Goal: Find specific page/section: Find specific page/section

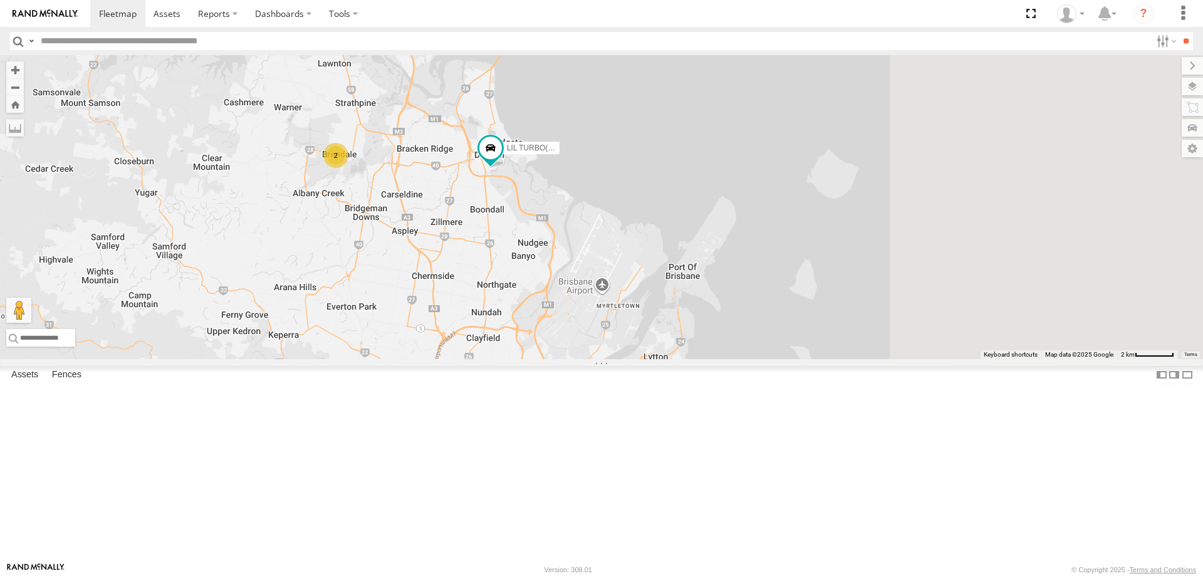
drag, startPoint x: 837, startPoint y: 394, endPoint x: 624, endPoint y: 318, distance: 226.2
click at [617, 312] on div "LIL TURBO(SMALL TRUCK) 2" at bounding box center [601, 207] width 1203 height 304
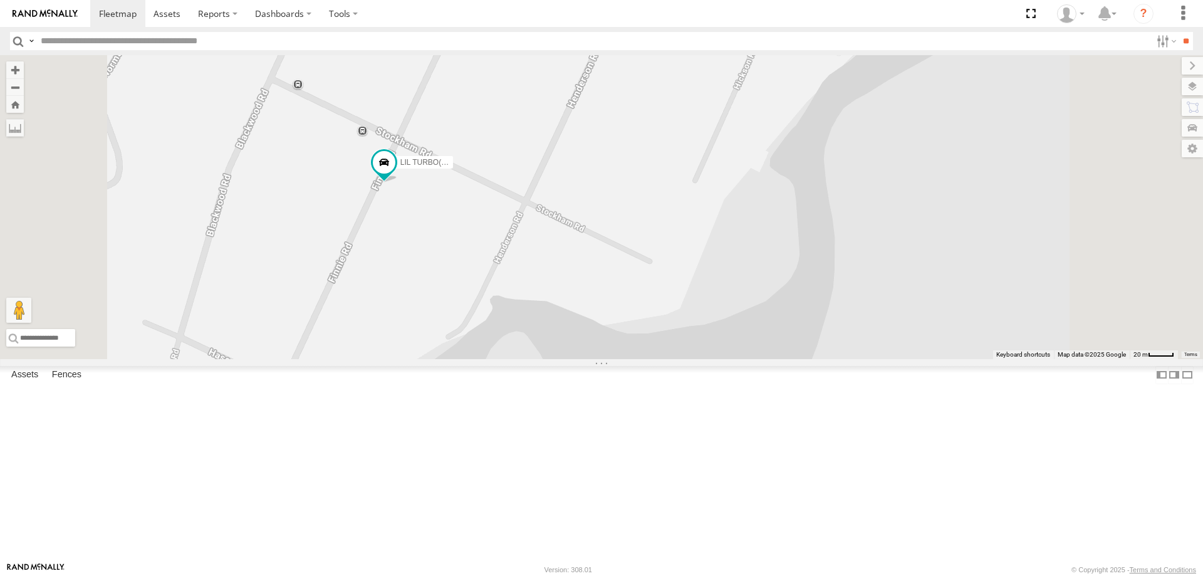
drag, startPoint x: 577, startPoint y: 314, endPoint x: 600, endPoint y: 368, distance: 58.4
click at [600, 359] on div "LIL TURBO(SMALL TRUCK)" at bounding box center [601, 207] width 1203 height 304
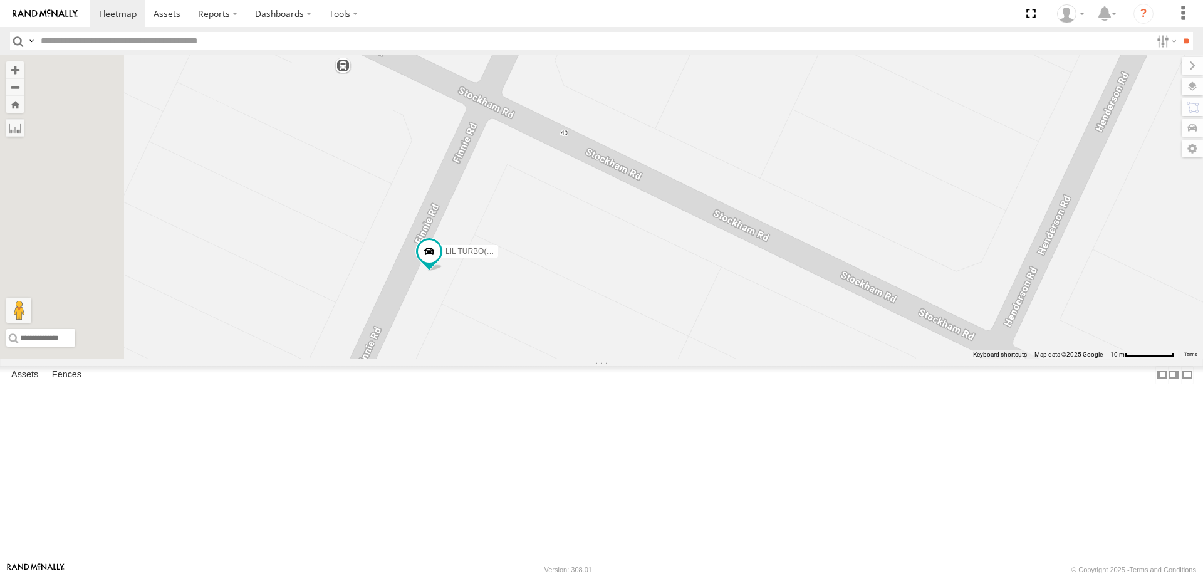
drag, startPoint x: 553, startPoint y: 384, endPoint x: 608, endPoint y: 413, distance: 62.2
click at [608, 359] on div "LIL TURBO(SMALL TRUCK)" at bounding box center [601, 207] width 1203 height 304
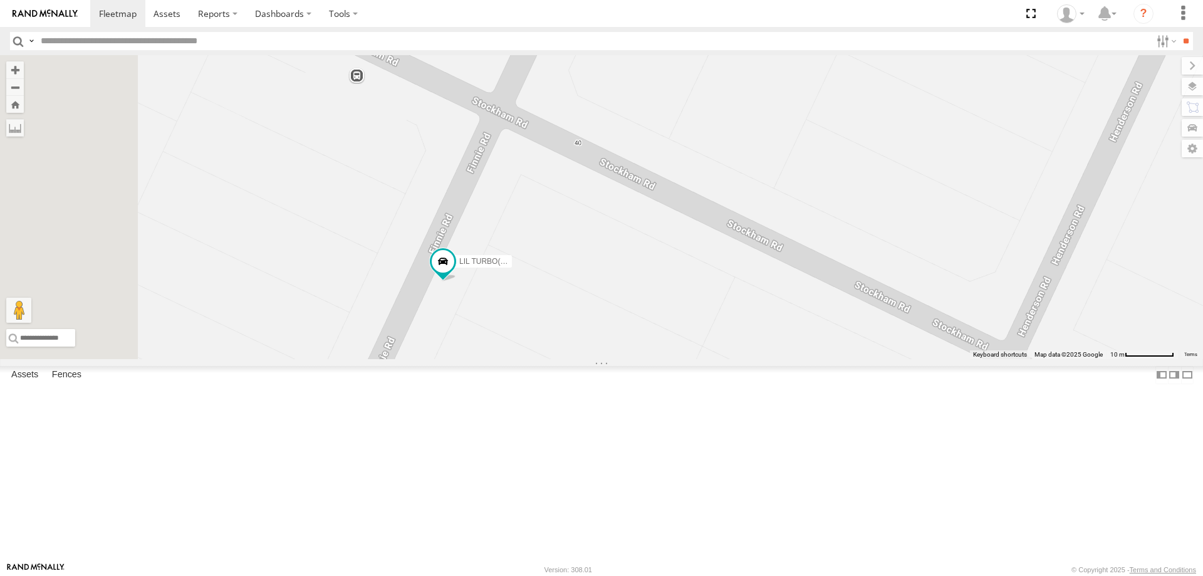
drag, startPoint x: 597, startPoint y: 400, endPoint x: 613, endPoint y: 412, distance: 19.8
click at [613, 359] on div "LIL TURBO(SMALL TRUCK)" at bounding box center [601, 207] width 1203 height 304
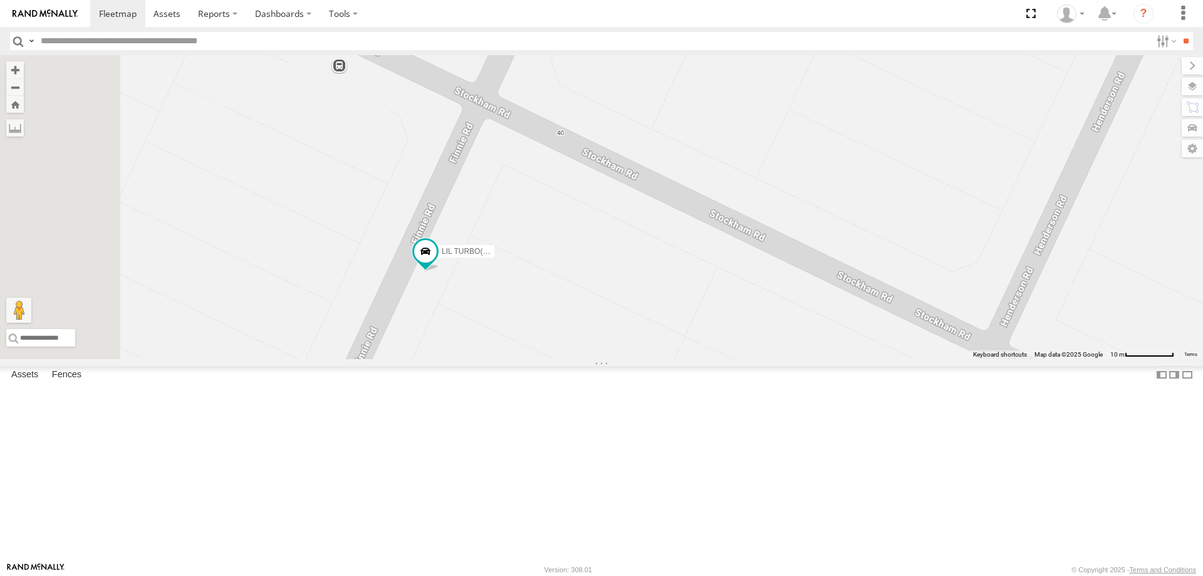
drag, startPoint x: 613, startPoint y: 397, endPoint x: 594, endPoint y: 385, distance: 22.5
click at [594, 359] on div "LIL TURBO(SMALL TRUCK)" at bounding box center [601, 207] width 1203 height 304
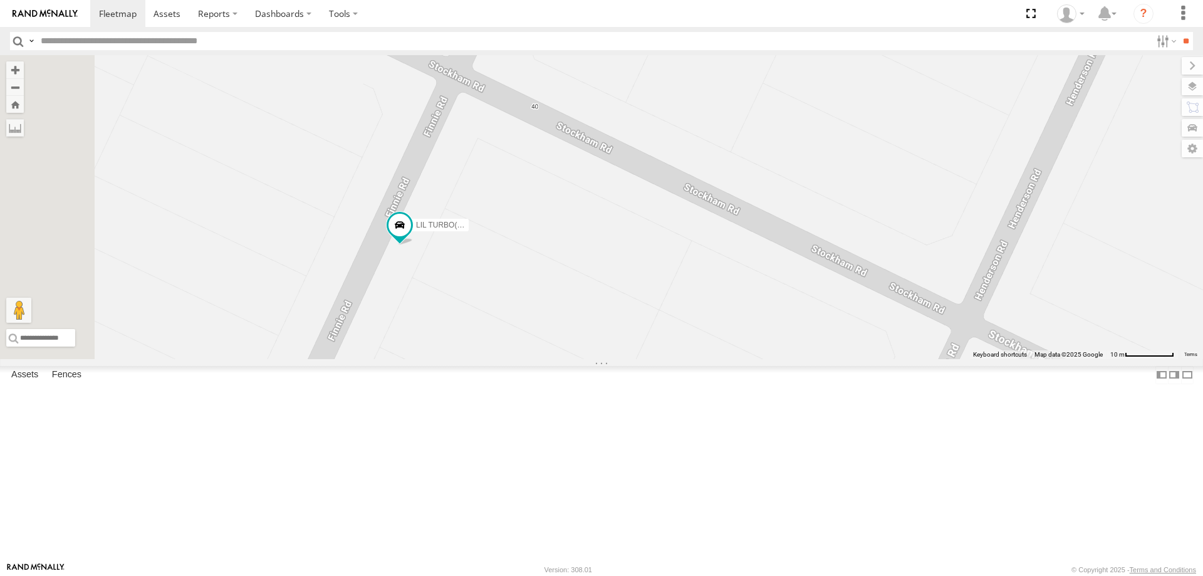
drag, startPoint x: 667, startPoint y: 404, endPoint x: 638, endPoint y: 373, distance: 42.1
click at [638, 359] on div "LIL TURBO(SMALL TRUCK)" at bounding box center [601, 207] width 1203 height 304
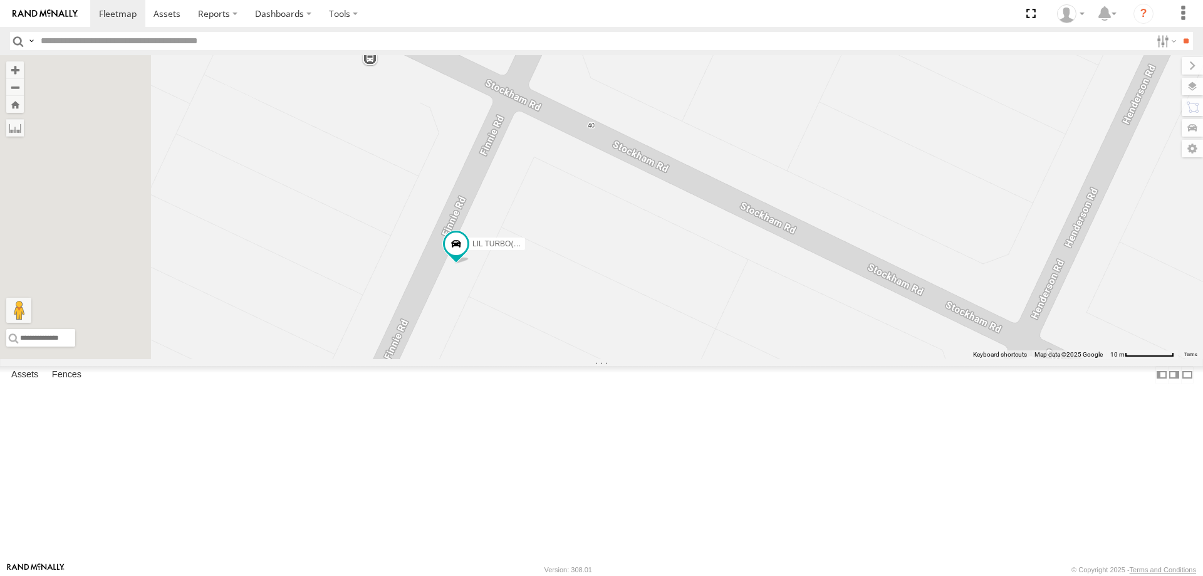
drag, startPoint x: 692, startPoint y: 372, endPoint x: 749, endPoint y: 392, distance: 59.9
click at [749, 359] on div "LIL TURBO(SMALL TRUCK)" at bounding box center [601, 207] width 1203 height 304
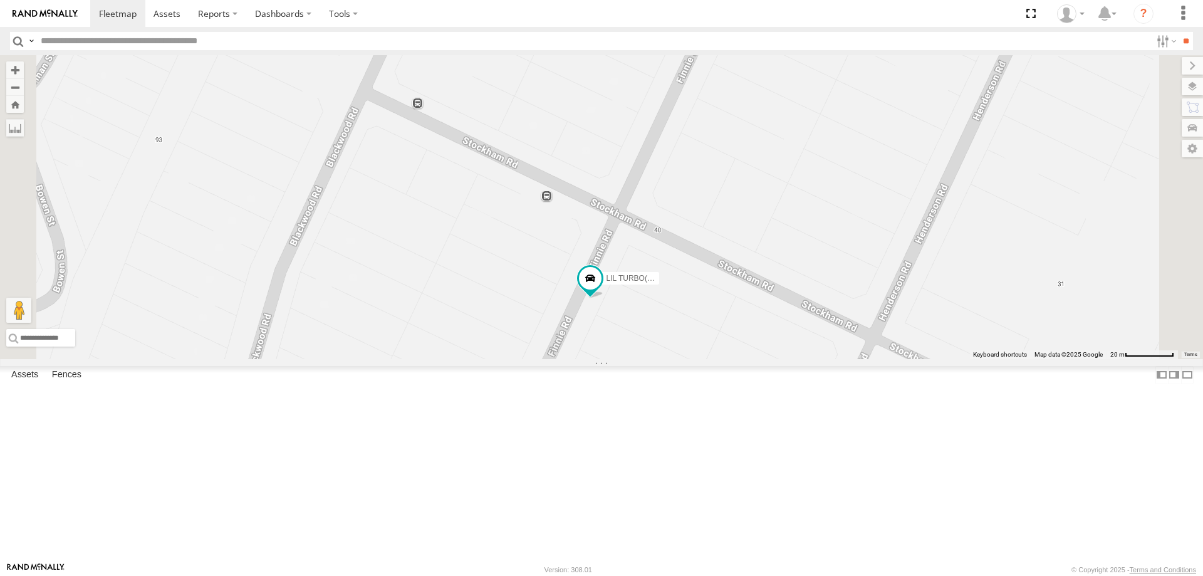
drag, startPoint x: 726, startPoint y: 412, endPoint x: 801, endPoint y: 431, distance: 77.7
click at [801, 359] on div "LIL TURBO(SMALL TRUCK)" at bounding box center [601, 207] width 1203 height 304
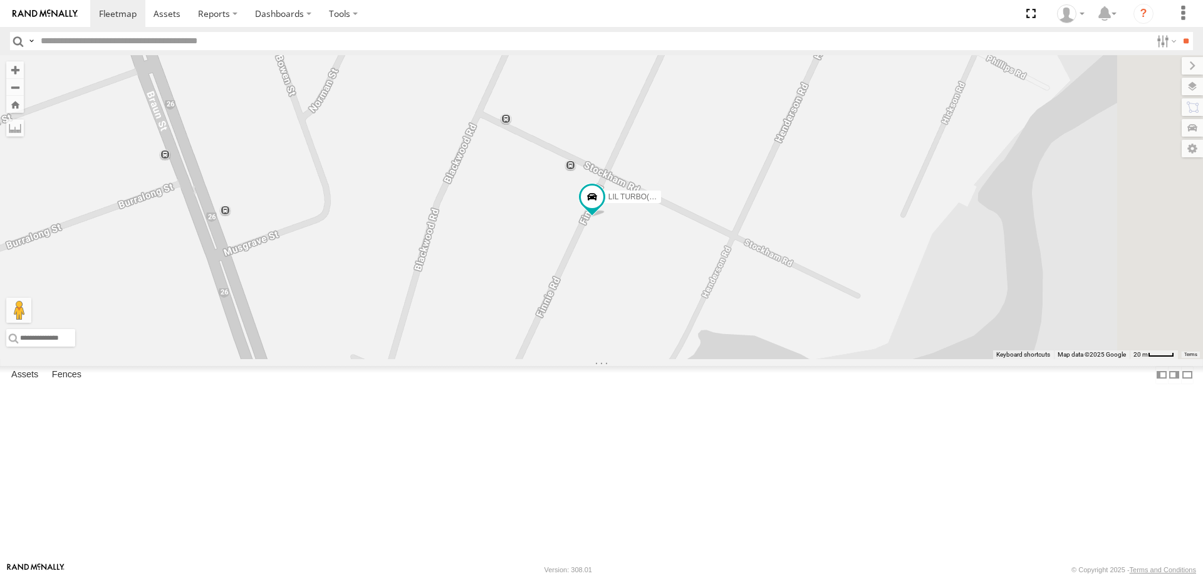
drag, startPoint x: 804, startPoint y: 447, endPoint x: 778, endPoint y: 350, distance: 100.5
click at [778, 350] on div "LIL TURBO(SMALL TRUCK)" at bounding box center [601, 207] width 1203 height 304
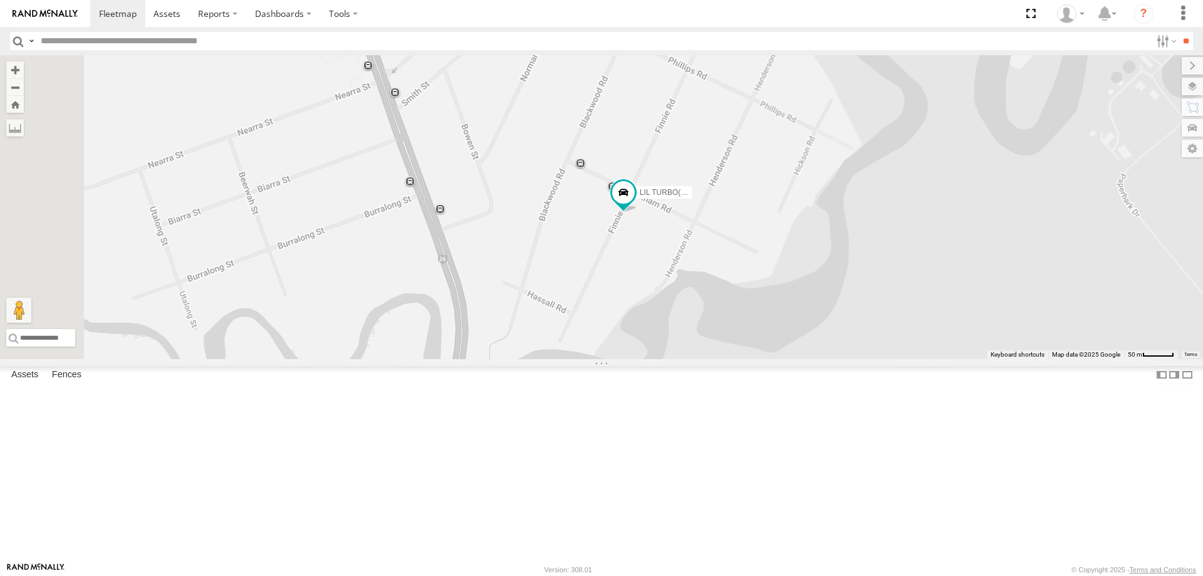
drag, startPoint x: 778, startPoint y: 350, endPoint x: 804, endPoint y: 325, distance: 35.5
click at [804, 325] on div "LIL TURBO(SMALL TRUCK)" at bounding box center [601, 207] width 1203 height 304
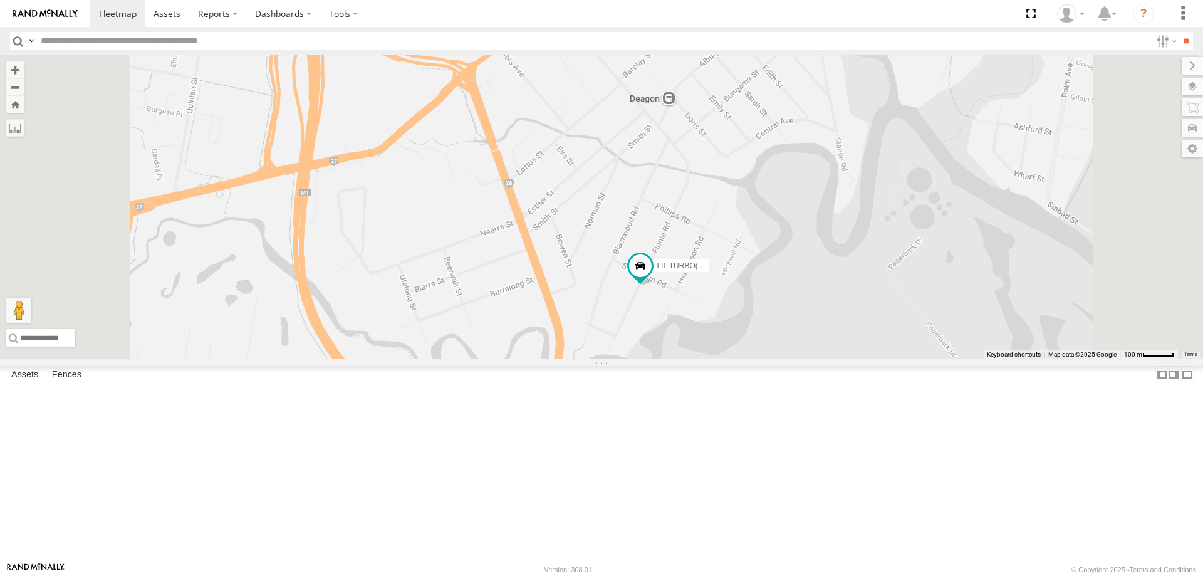
drag, startPoint x: 804, startPoint y: 344, endPoint x: 810, endPoint y: 414, distance: 70.4
click at [810, 359] on div "LIL TURBO(SMALL TRUCK)" at bounding box center [601, 207] width 1203 height 304
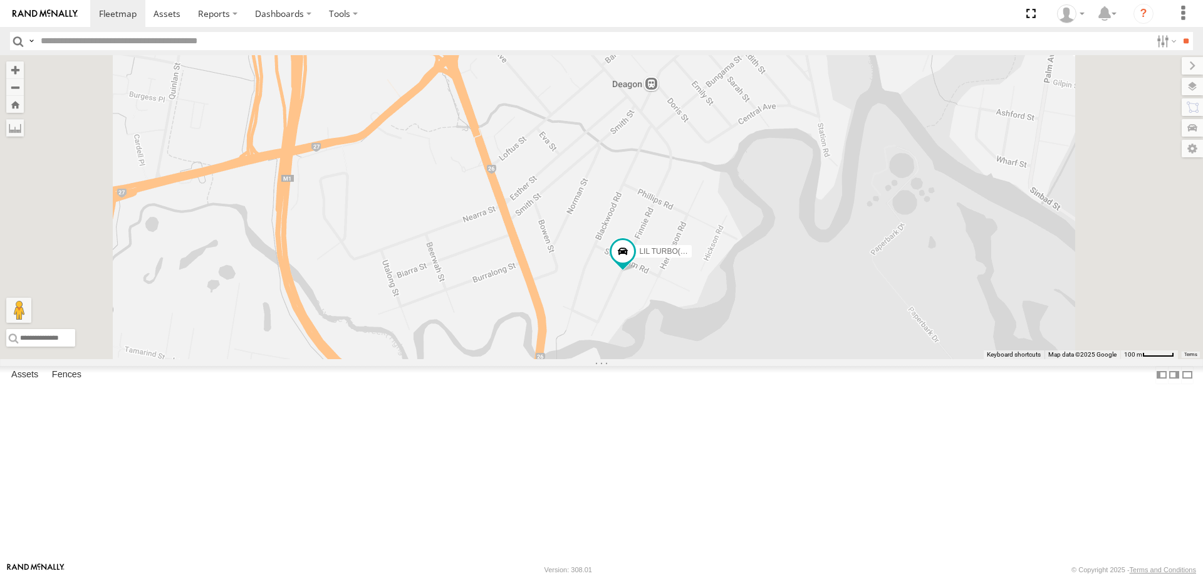
drag, startPoint x: 807, startPoint y: 406, endPoint x: 788, endPoint y: 390, distance: 25.4
click at [788, 359] on div "LIL TURBO(SMALL TRUCK)" at bounding box center [601, 207] width 1203 height 304
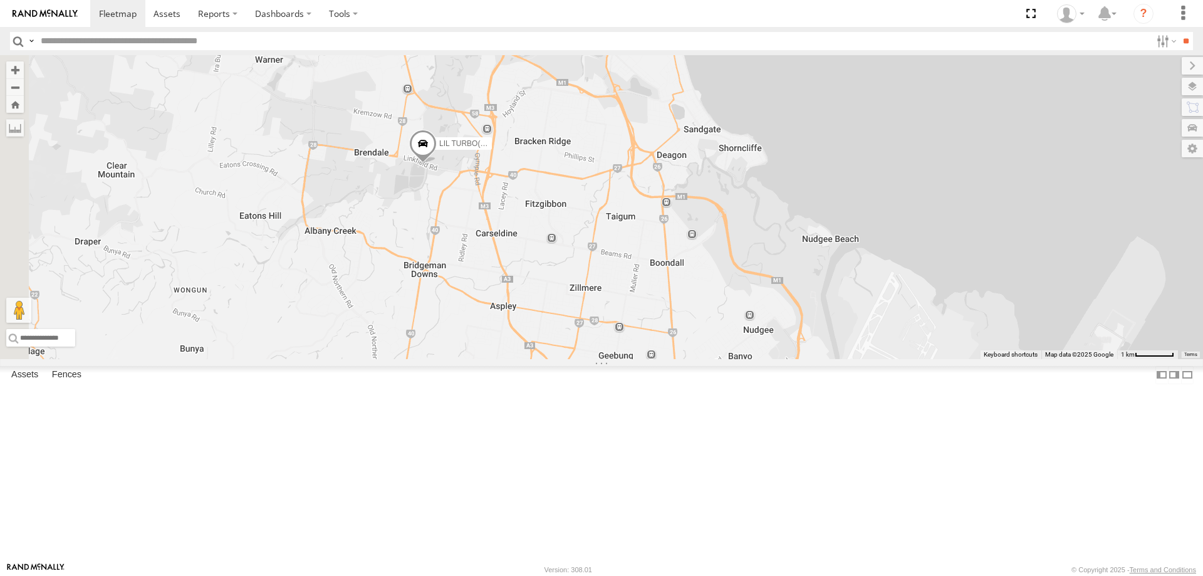
drag, startPoint x: 548, startPoint y: 377, endPoint x: 801, endPoint y: 345, distance: 255.3
click at [801, 345] on div "LIL TURBO(SMALL TRUCK)" at bounding box center [601, 207] width 1203 height 304
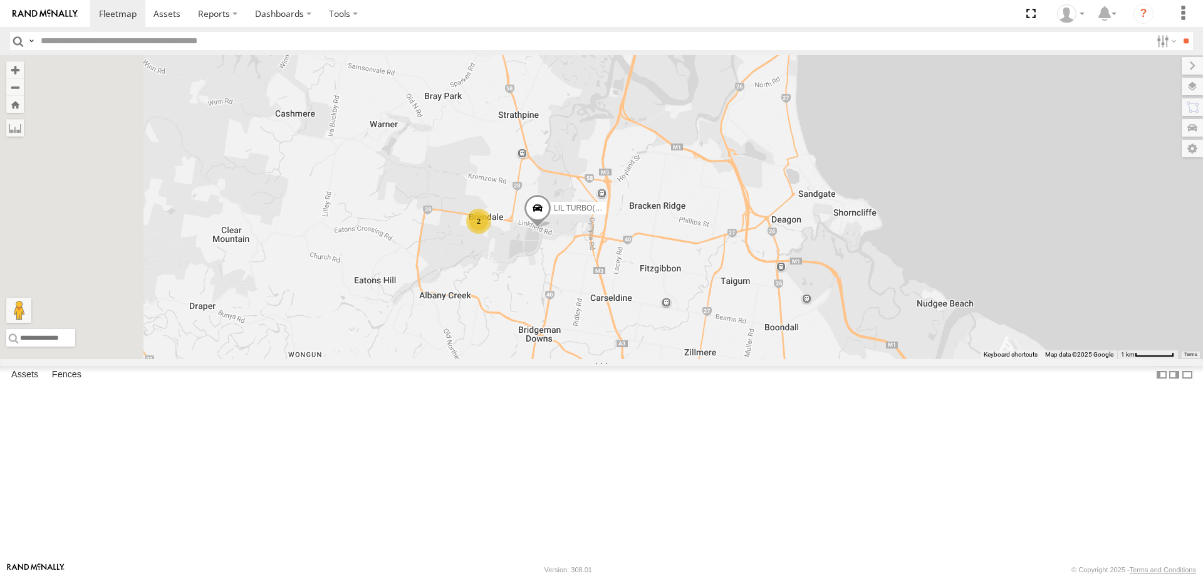
drag, startPoint x: 625, startPoint y: 276, endPoint x: 741, endPoint y: 342, distance: 132.4
click at [741, 342] on div "LIL TURBO(SMALL TRUCK) 2" at bounding box center [601, 207] width 1203 height 304
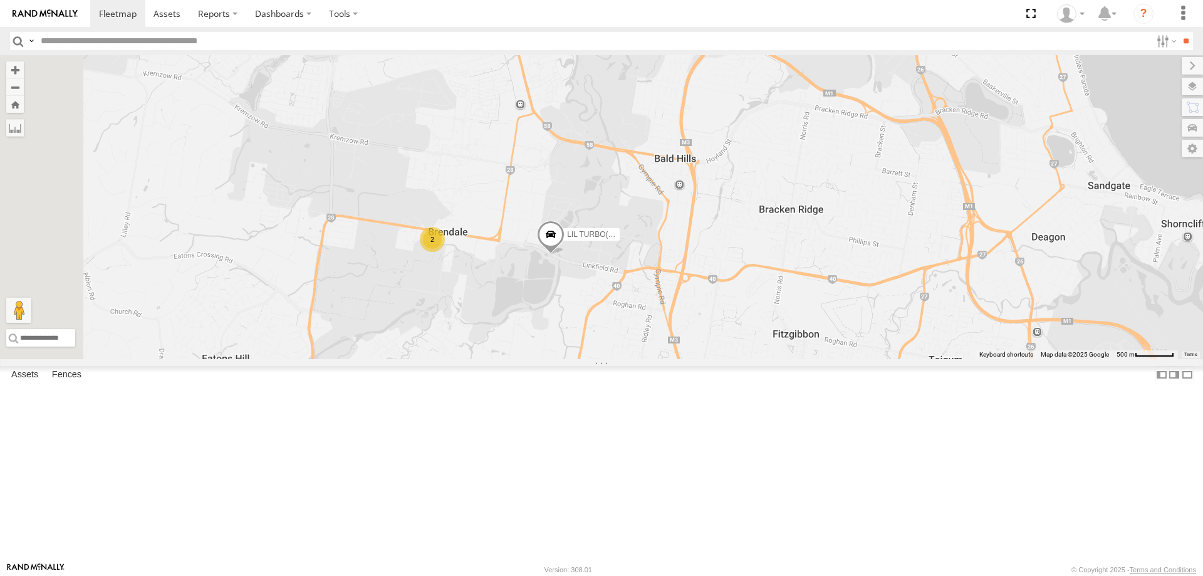
drag, startPoint x: 687, startPoint y: 365, endPoint x: 733, endPoint y: 386, distance: 50.8
click at [733, 359] on div "LIL TURBO(SMALL TRUCK) 2" at bounding box center [601, 207] width 1203 height 304
